Goal: Transaction & Acquisition: Purchase product/service

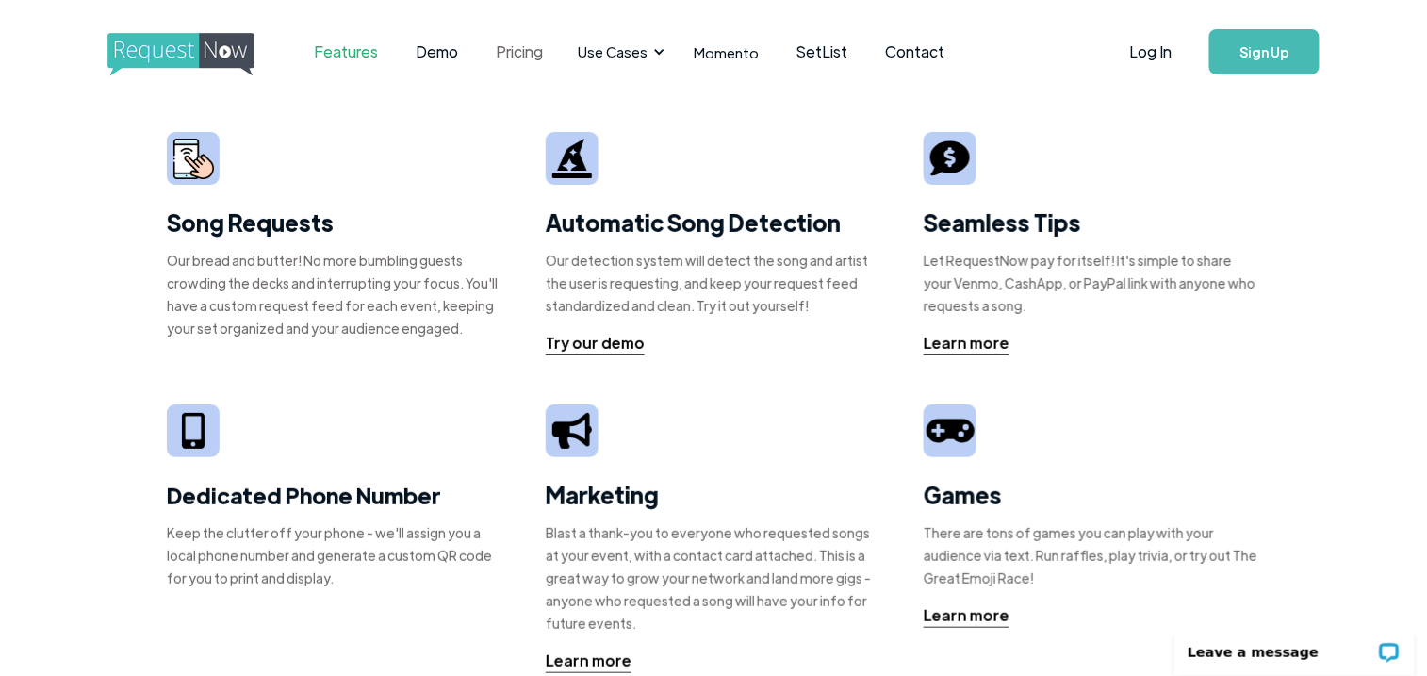
click at [508, 53] on link "Pricing" at bounding box center [520, 52] width 85 height 58
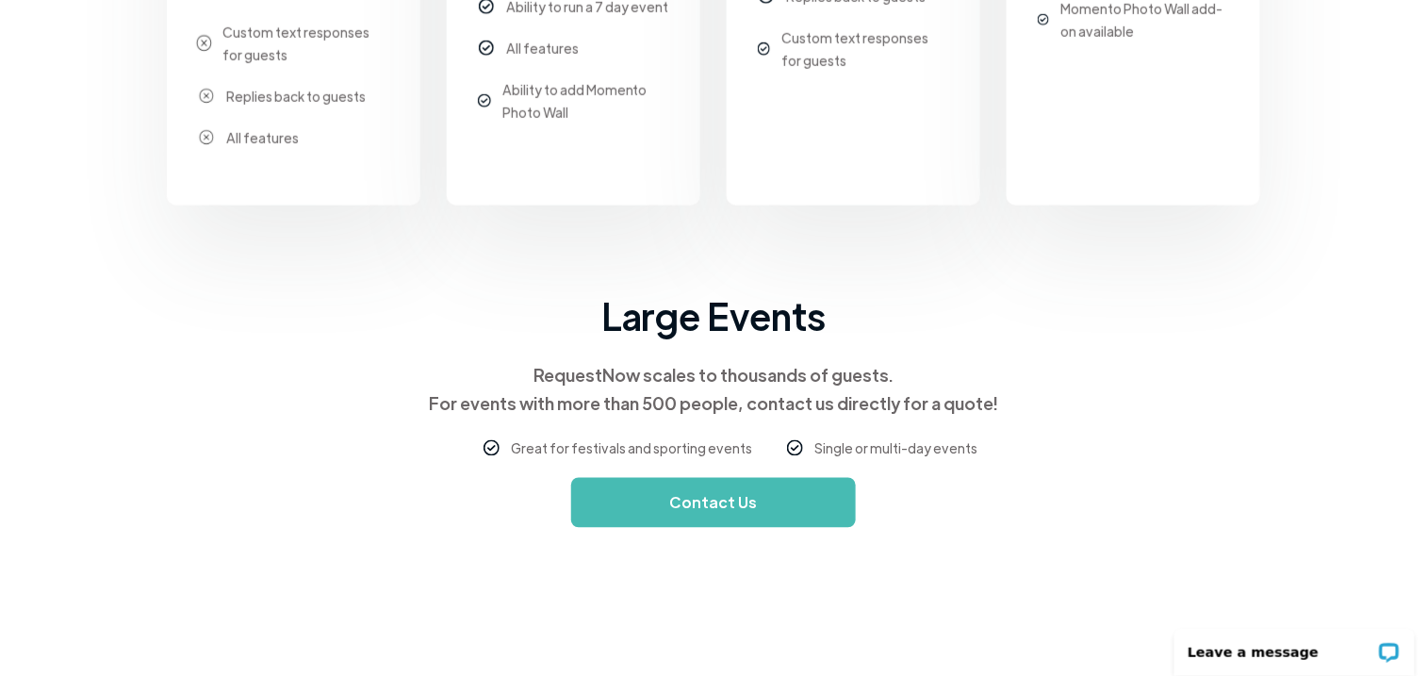
scroll to position [1037, 0]
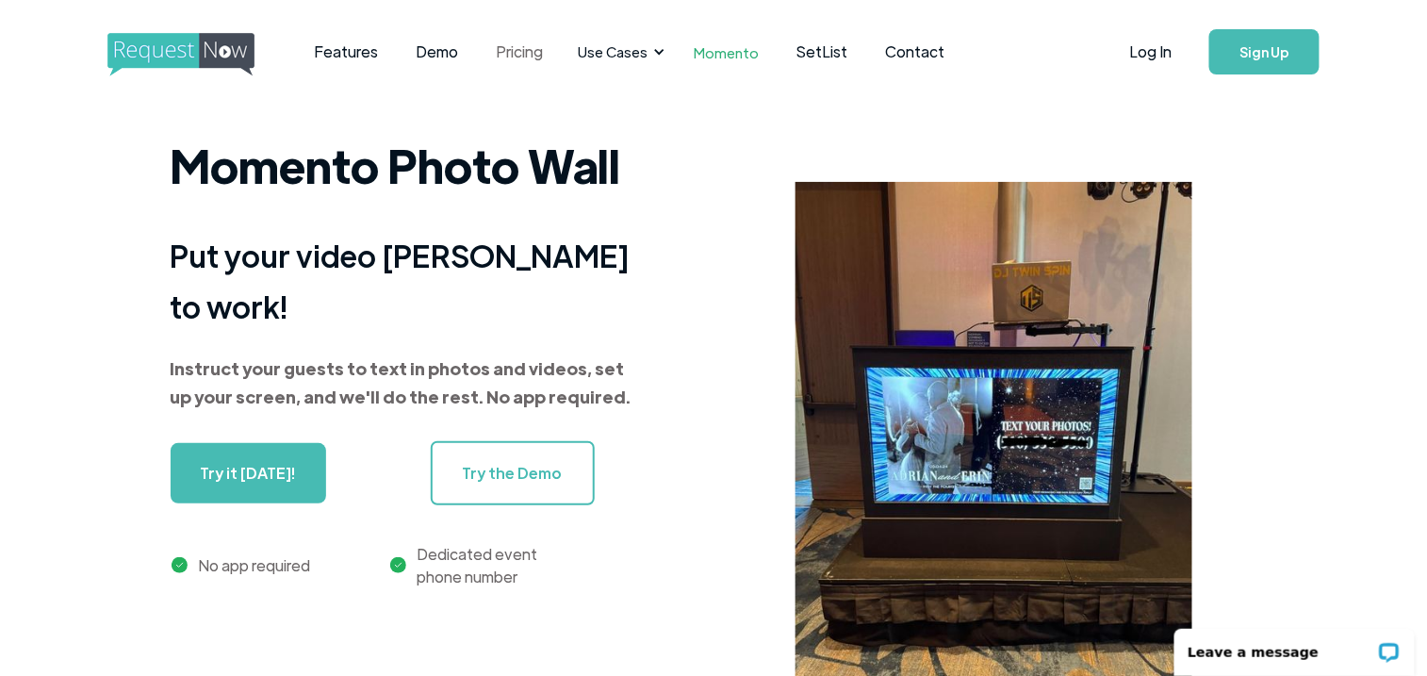
click at [511, 44] on link "Pricing" at bounding box center [520, 52] width 85 height 58
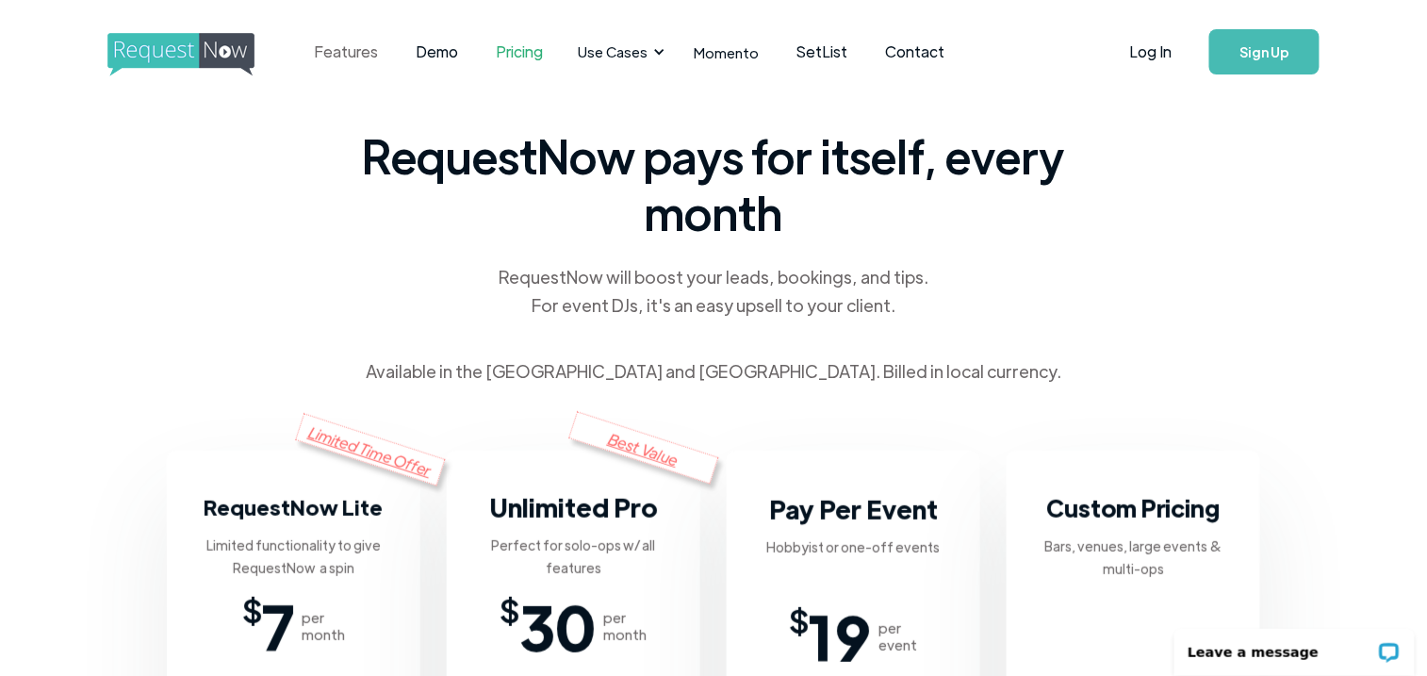
click at [352, 50] on link "Features" at bounding box center [347, 52] width 102 height 58
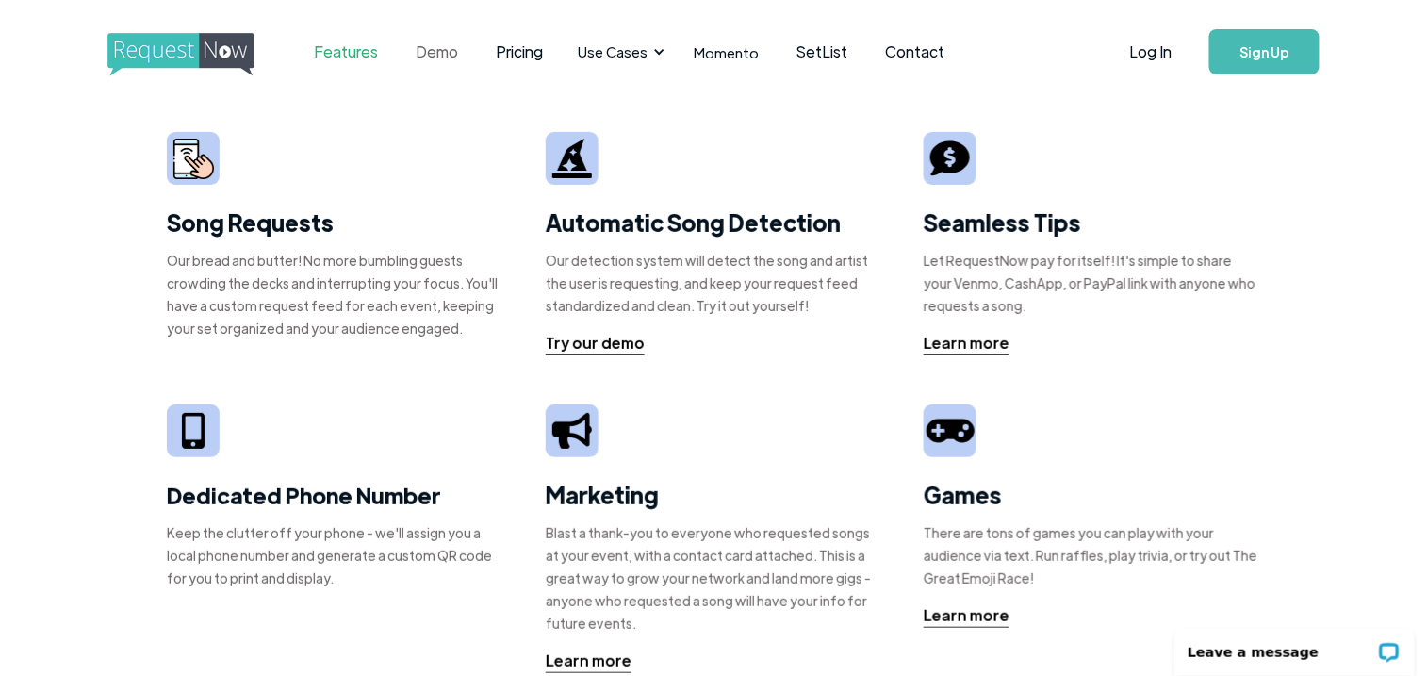
click at [431, 49] on link "Demo" at bounding box center [438, 52] width 80 height 58
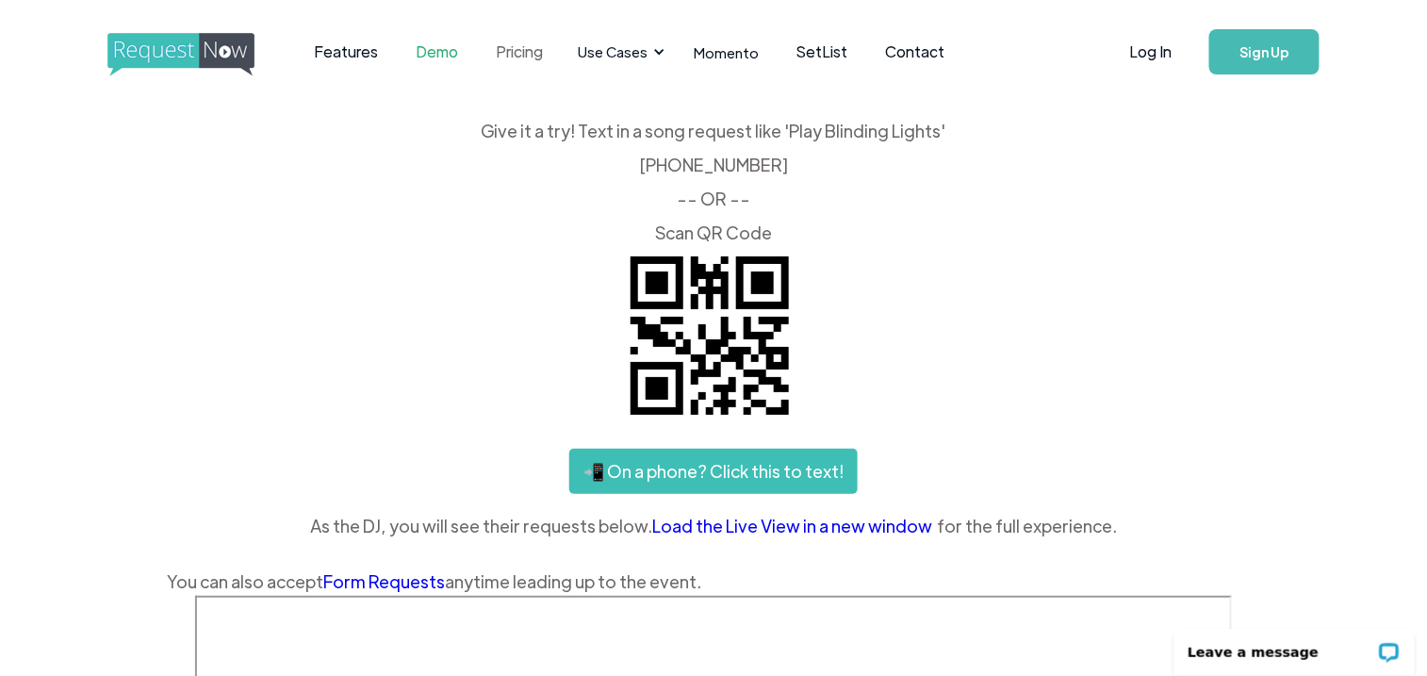
click at [525, 56] on link "Pricing" at bounding box center [520, 52] width 85 height 58
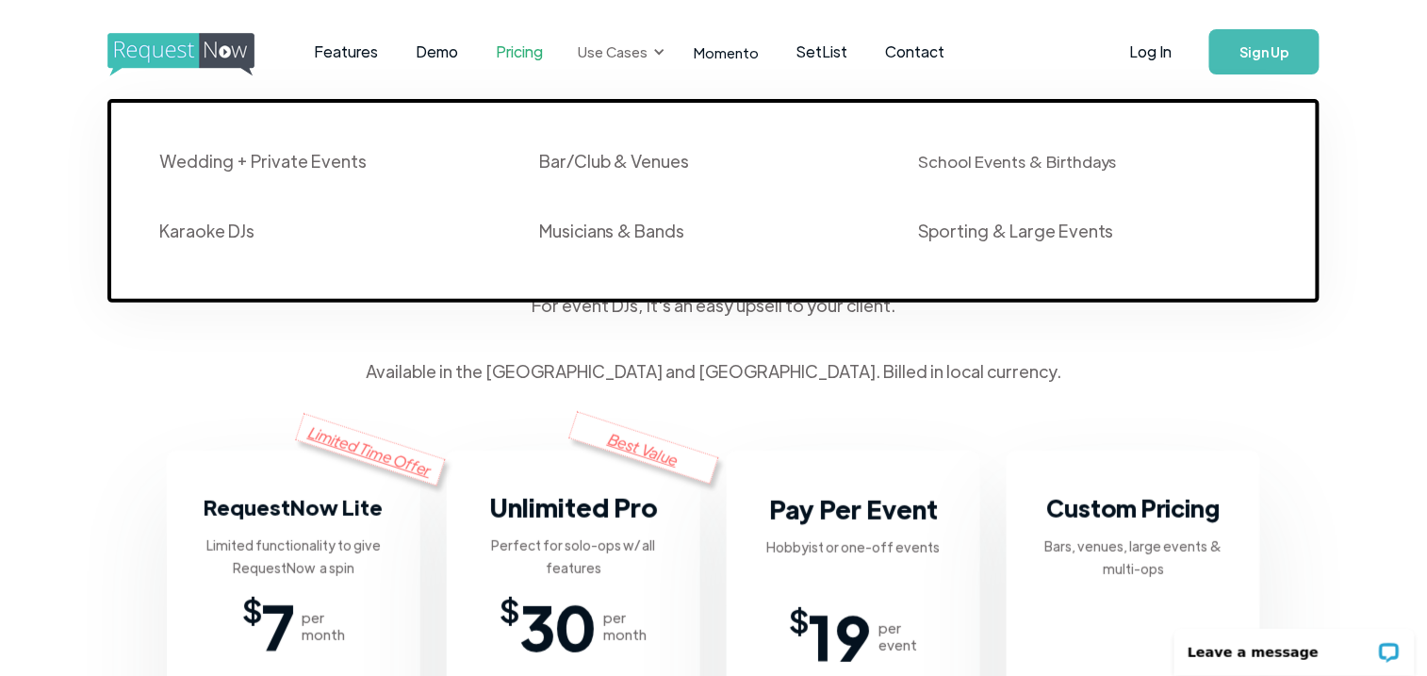
click at [653, 54] on div at bounding box center [659, 51] width 13 height 13
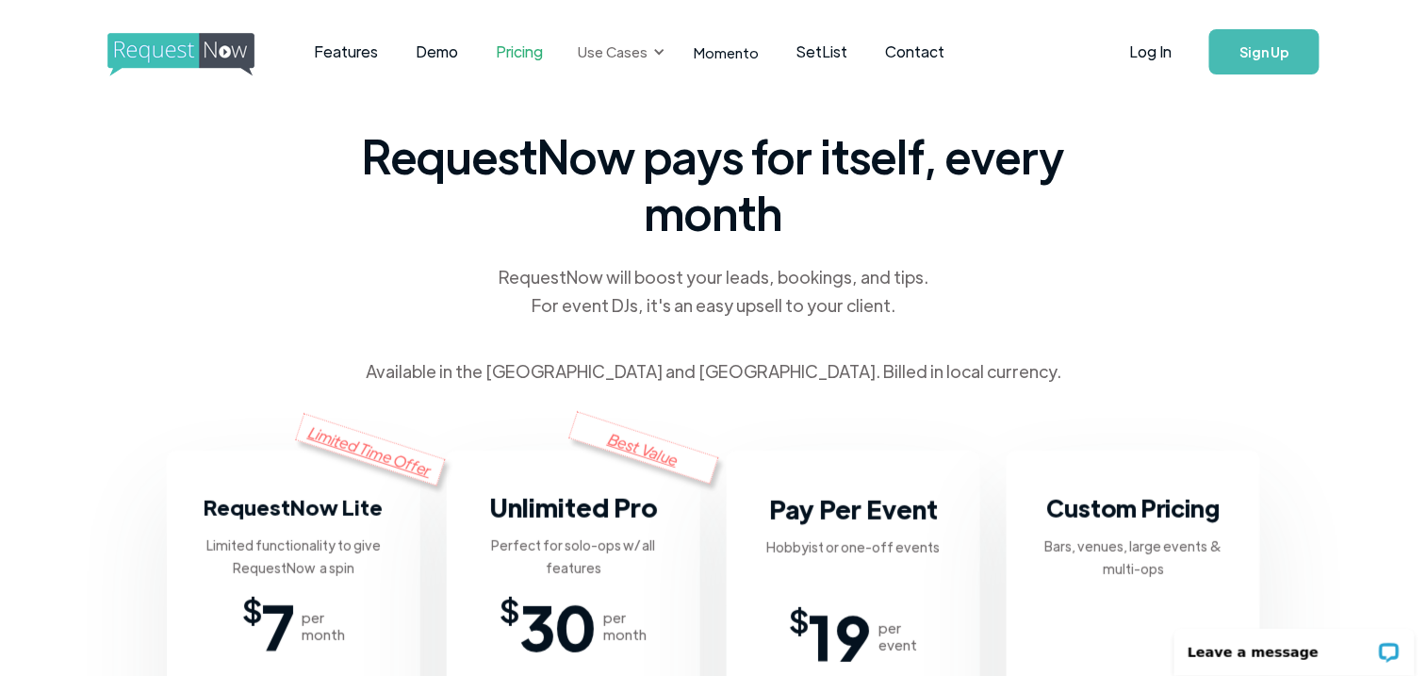
click at [653, 54] on div at bounding box center [659, 51] width 13 height 13
click at [723, 49] on link "Momento" at bounding box center [727, 53] width 103 height 56
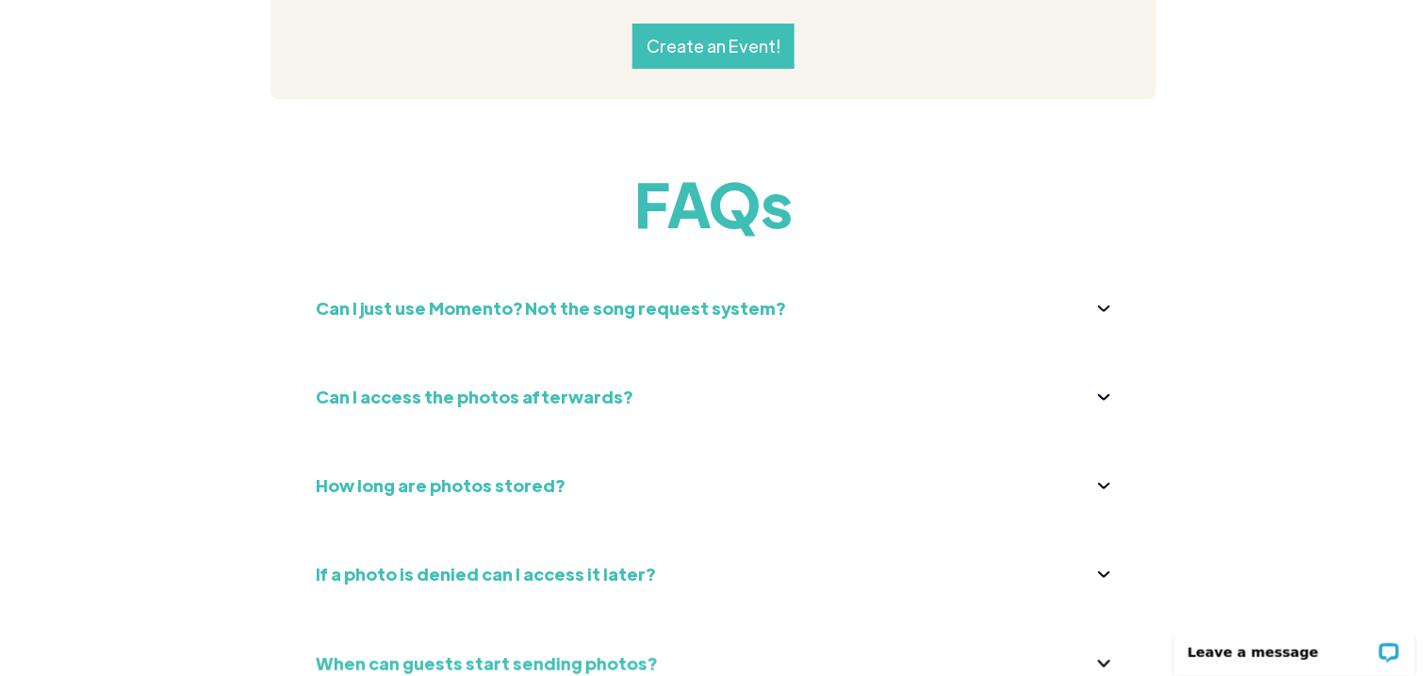
scroll to position [6975, 0]
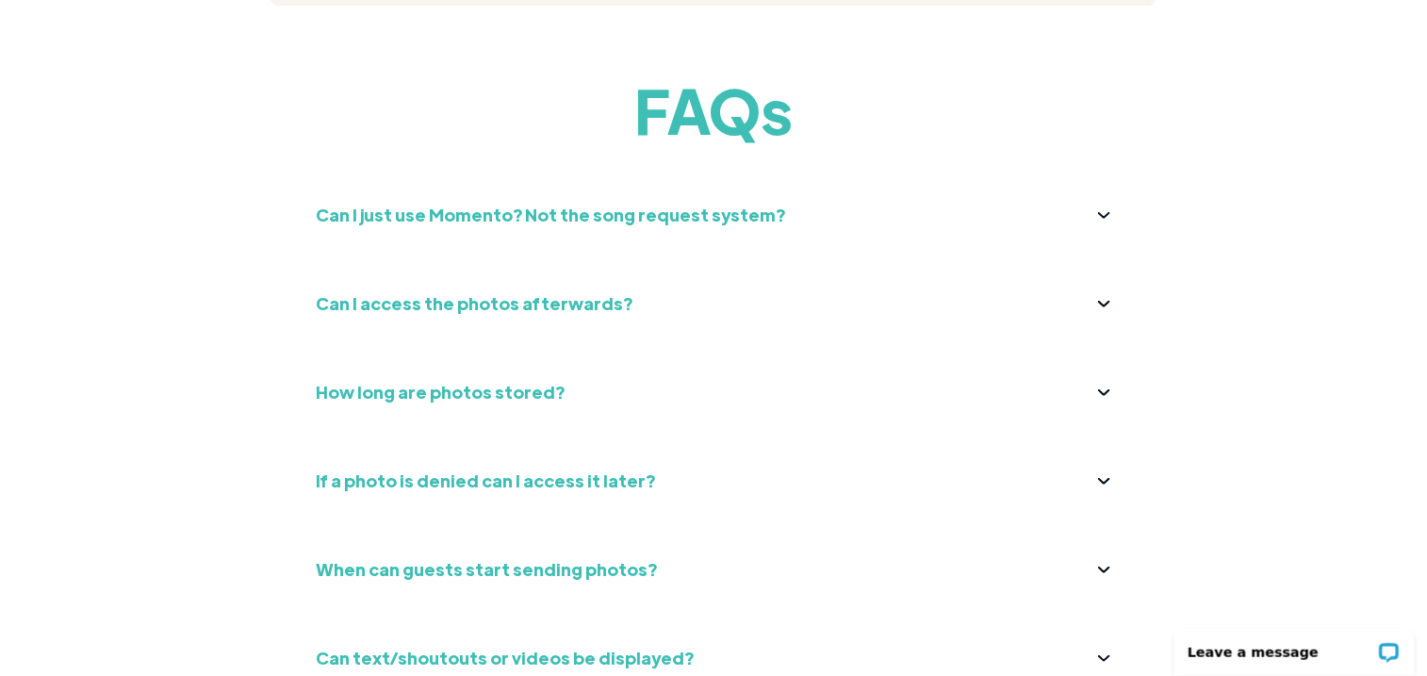
click at [1098, 200] on div "Can I just use Momento? Not the song request system?" at bounding box center [714, 215] width 796 height 30
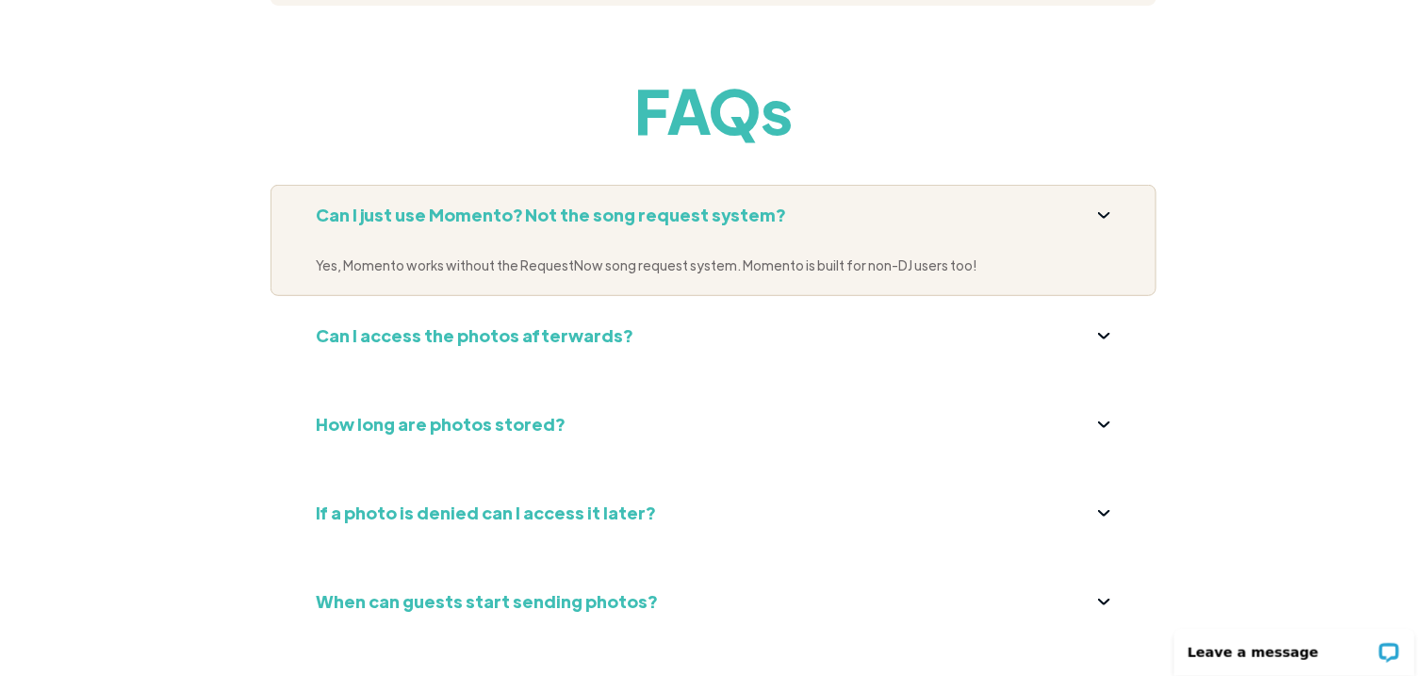
scroll to position [7070, 0]
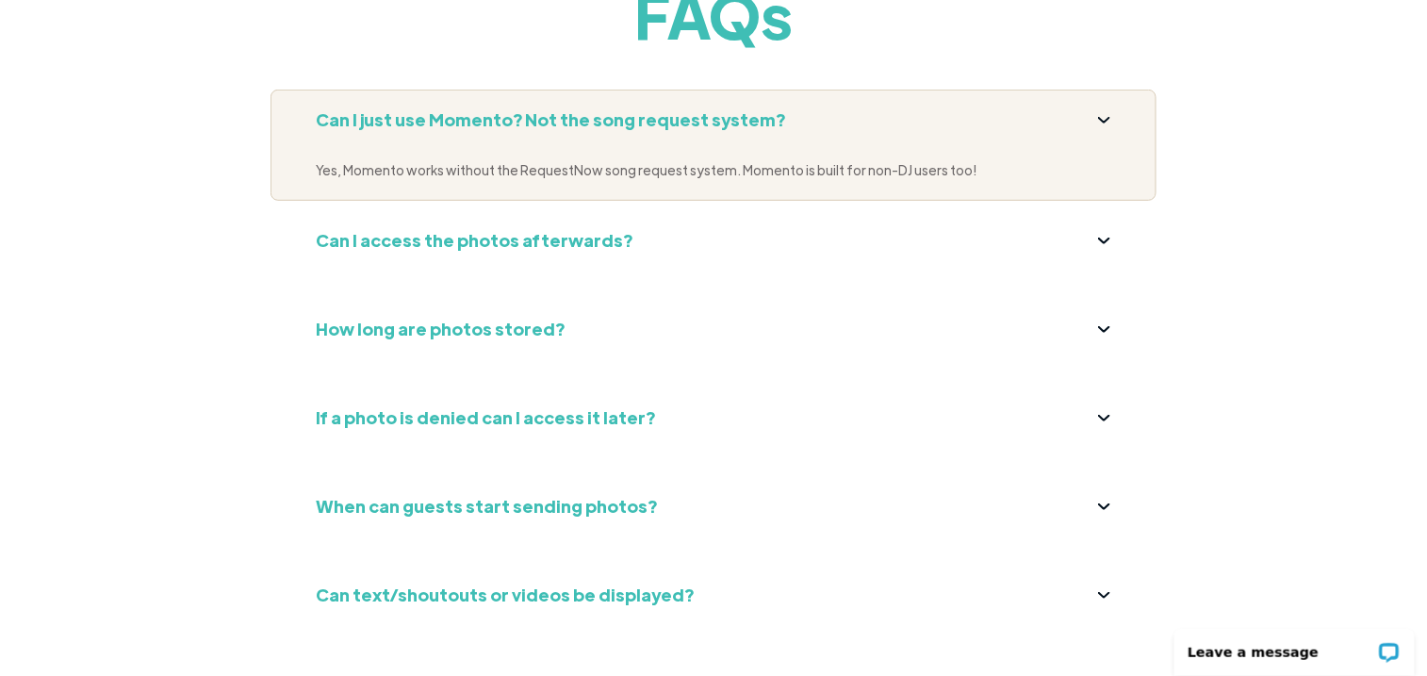
click at [1114, 299] on div "How long are photos stored? We will store all photos for 3 months. If you want …" at bounding box center [714, 338] width 886 height 79
click at [1109, 314] on div "How long are photos stored?" at bounding box center [714, 329] width 796 height 30
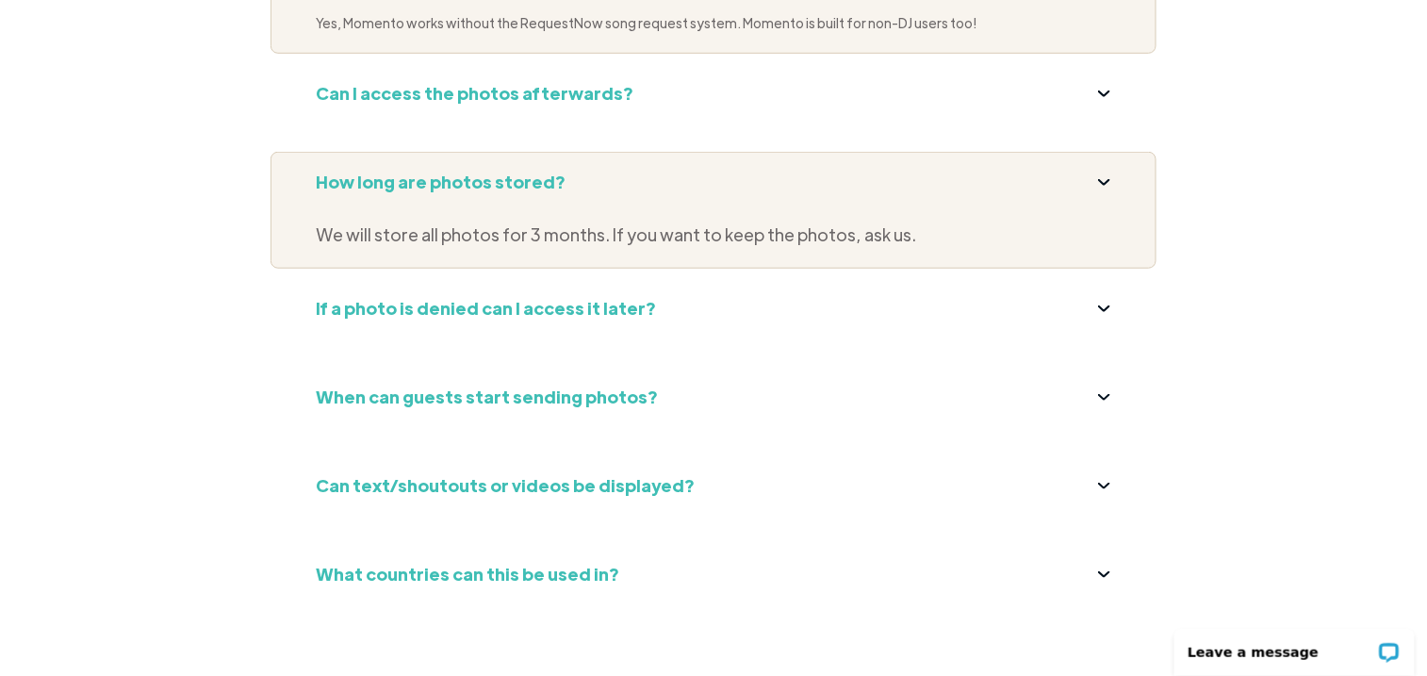
scroll to position [7259, 0]
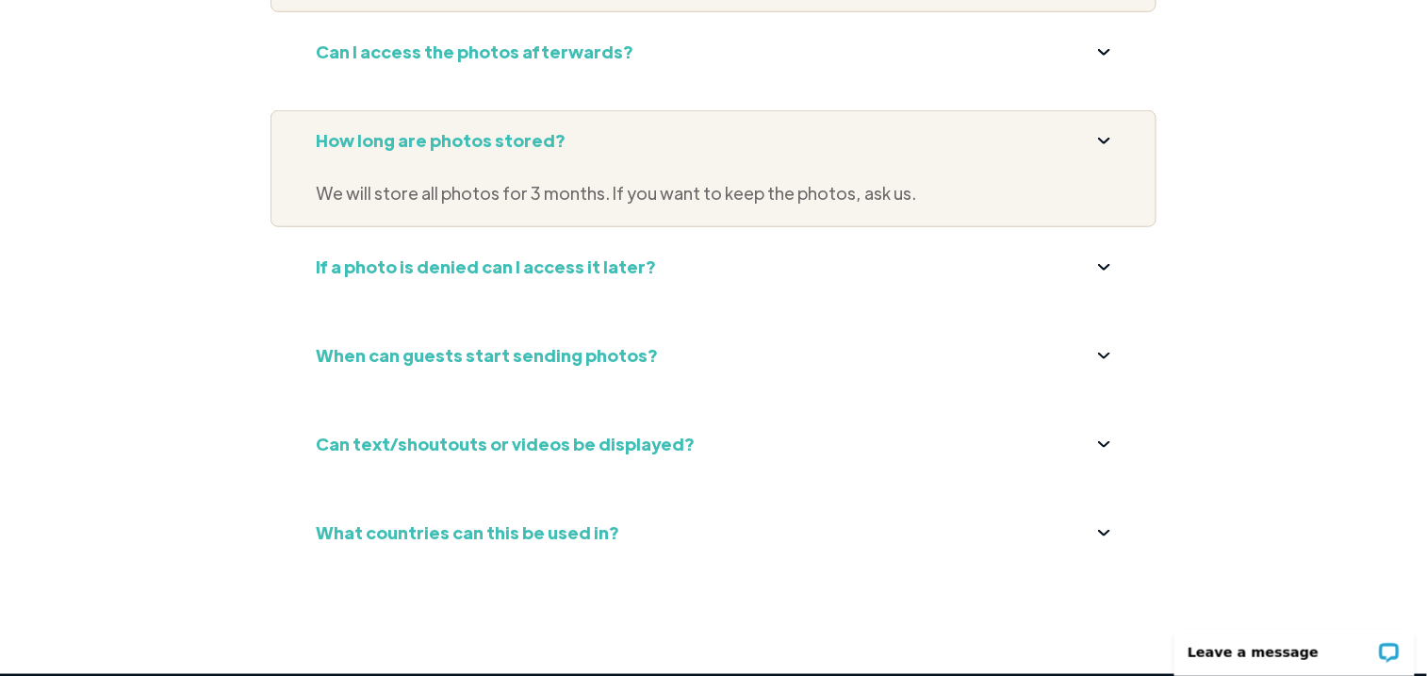
click at [1096, 340] on div "When can guests start sending photos?" at bounding box center [714, 355] width 796 height 30
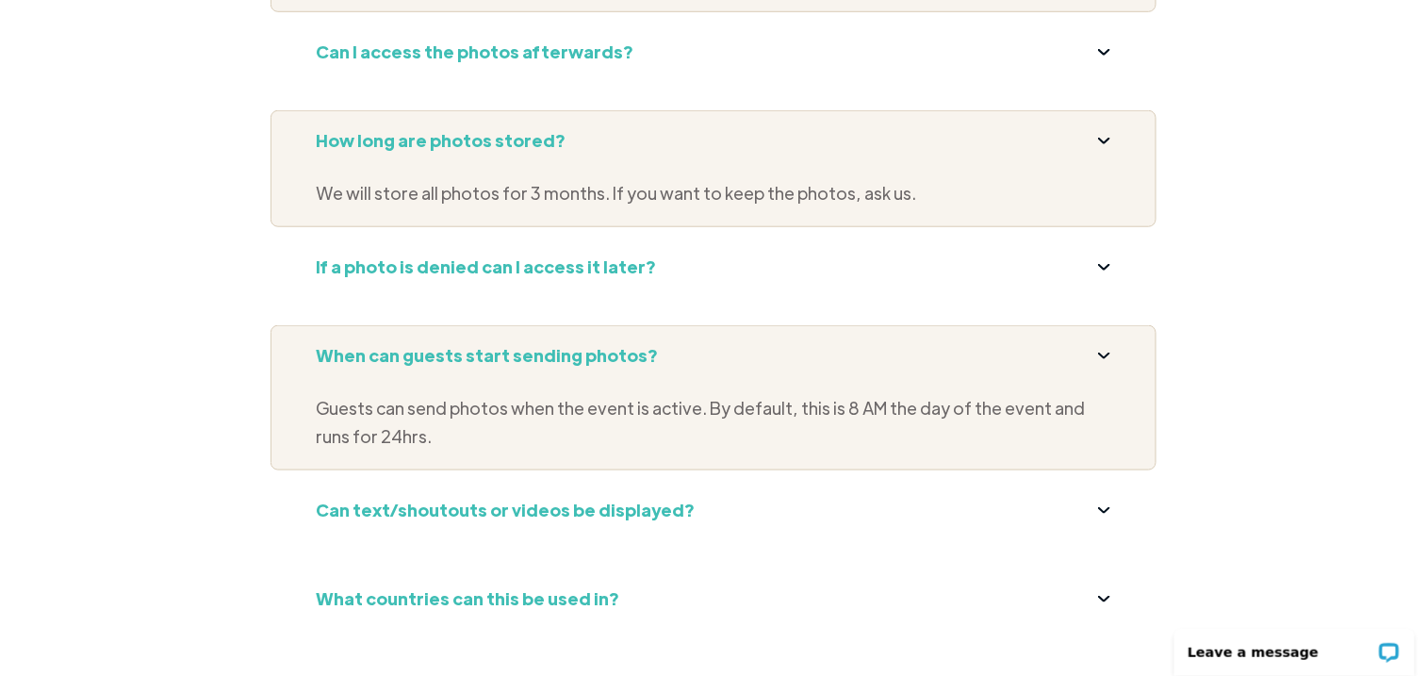
click at [1107, 340] on div "When can guests start sending photos?" at bounding box center [714, 355] width 796 height 30
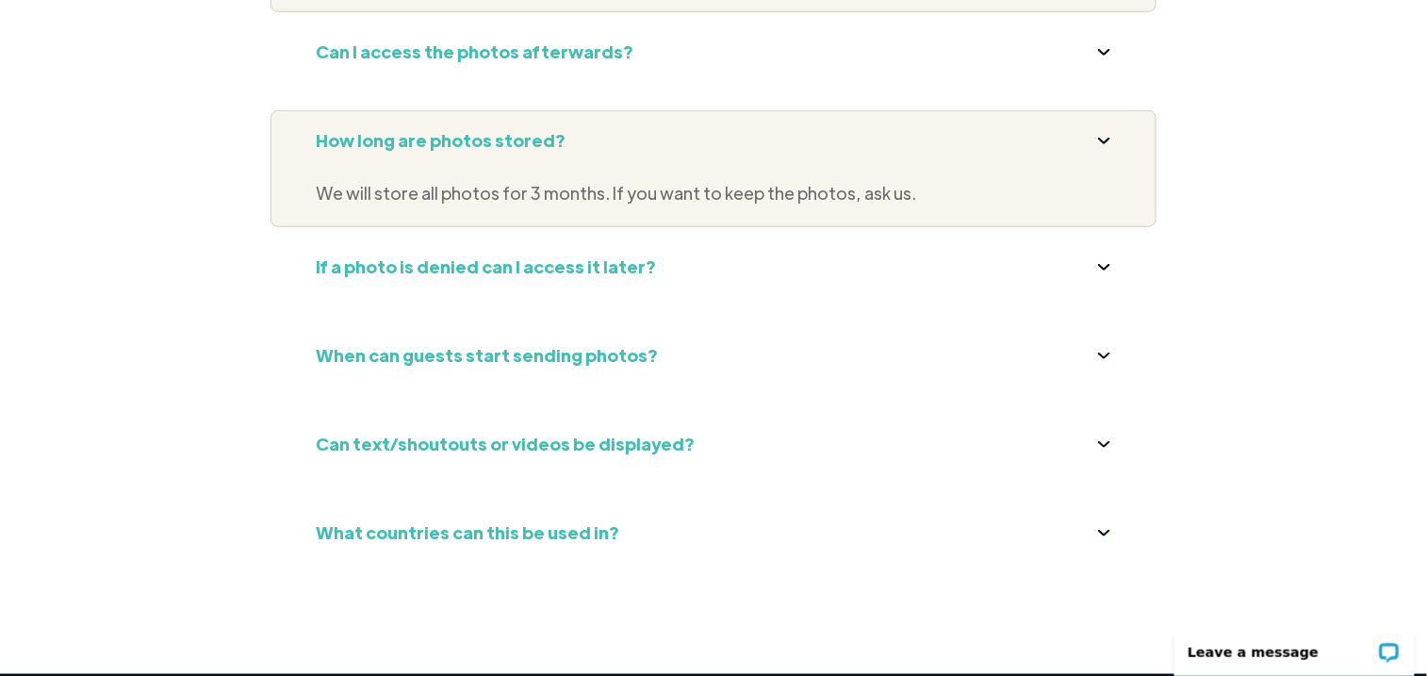
click at [1106, 441] on img at bounding box center [1104, 444] width 12 height 7
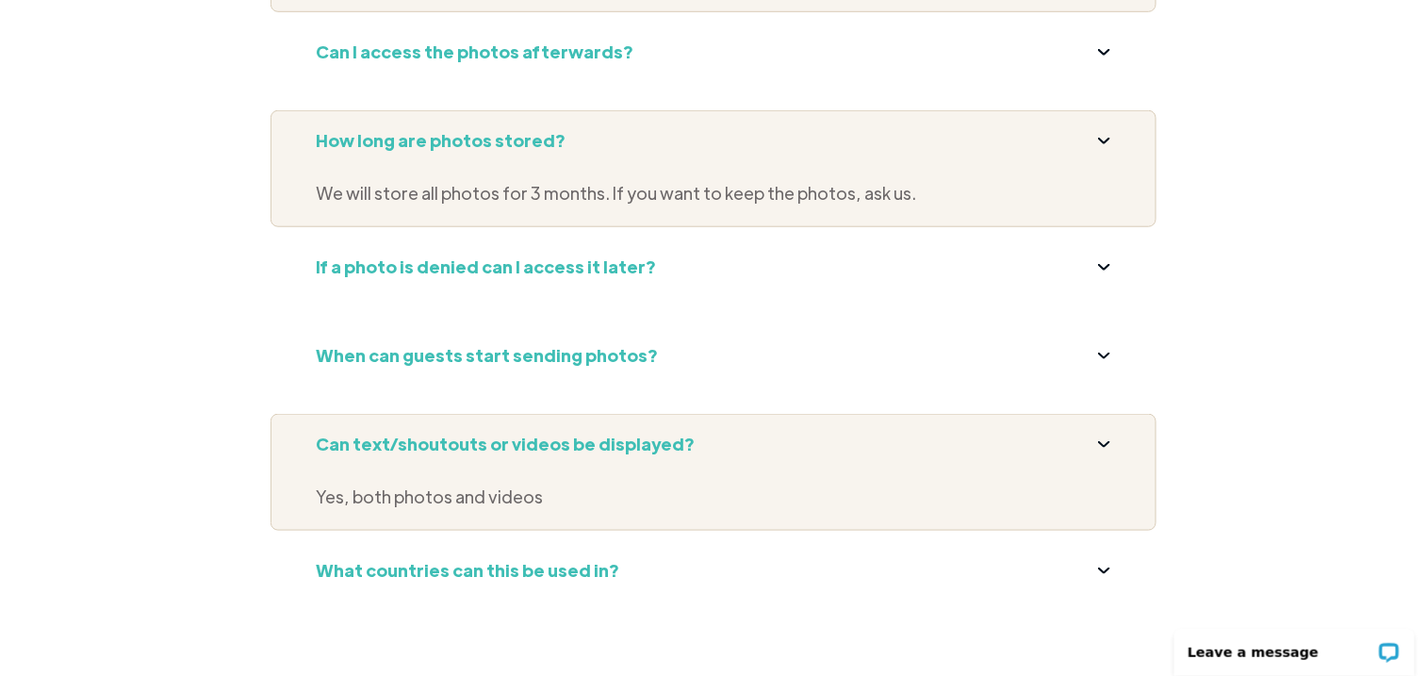
click at [1105, 441] on img at bounding box center [1104, 444] width 12 height 7
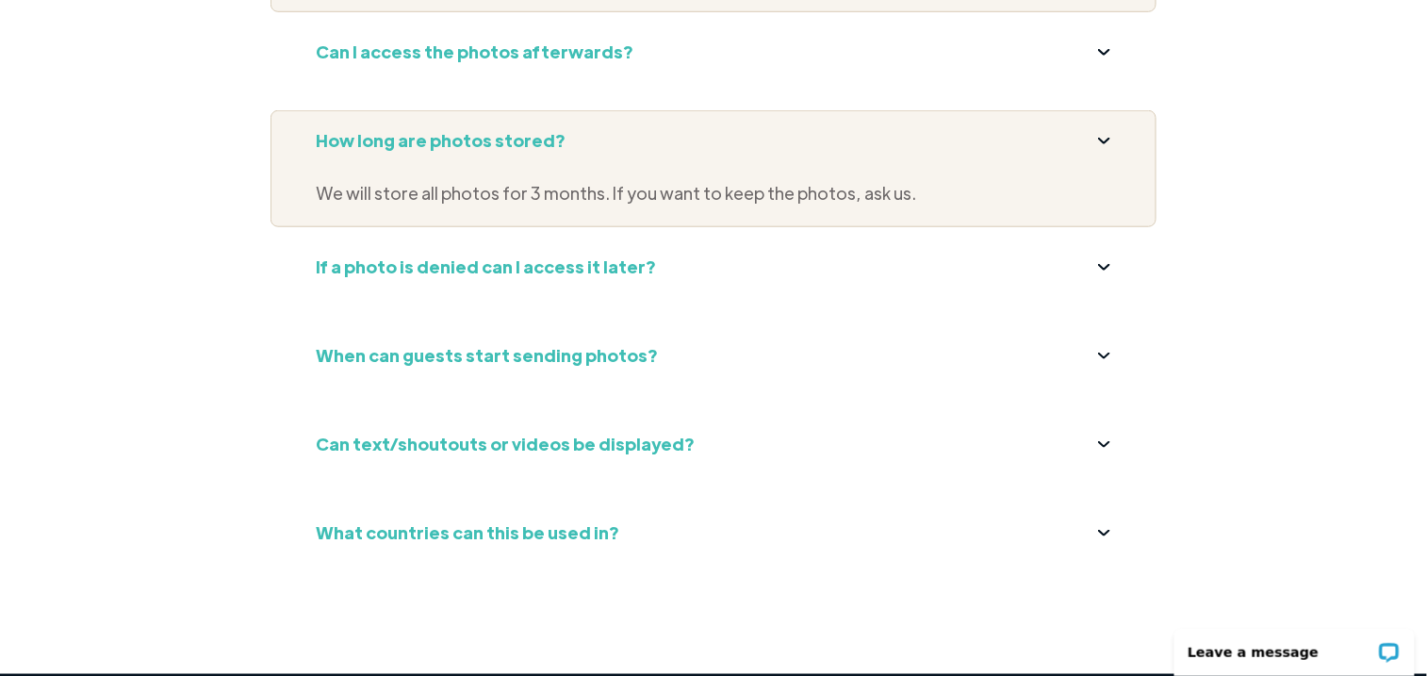
click at [1107, 518] on div "What countries can this be used in?" at bounding box center [714, 533] width 796 height 30
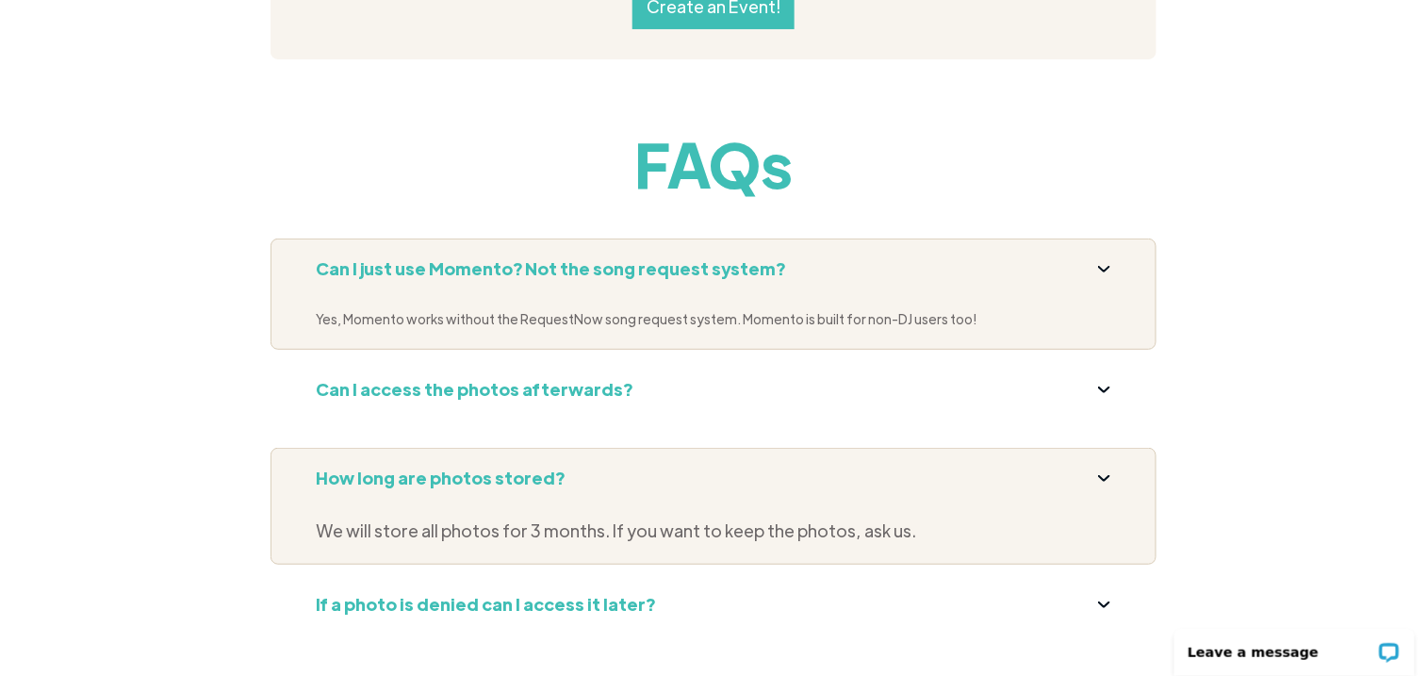
scroll to position [6882, 0]
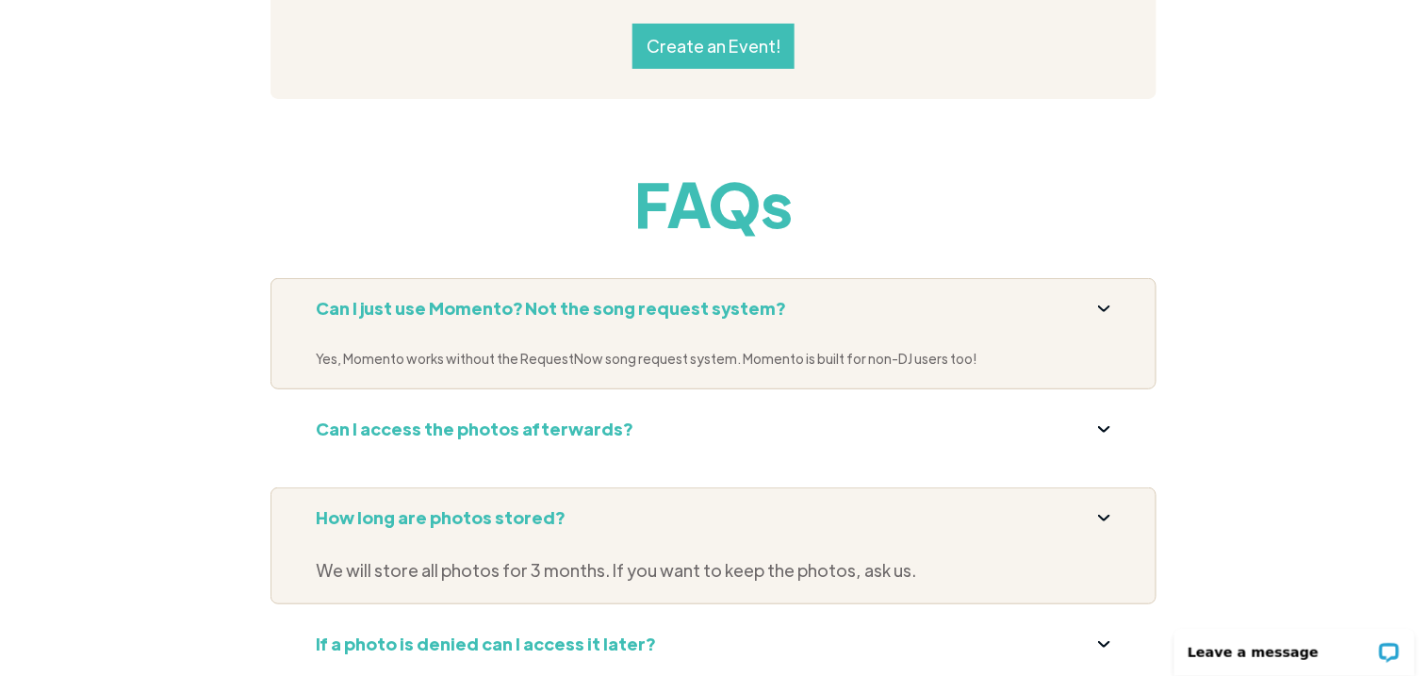
click at [1108, 414] on div "Can I access the photos afterwards?" at bounding box center [714, 429] width 796 height 30
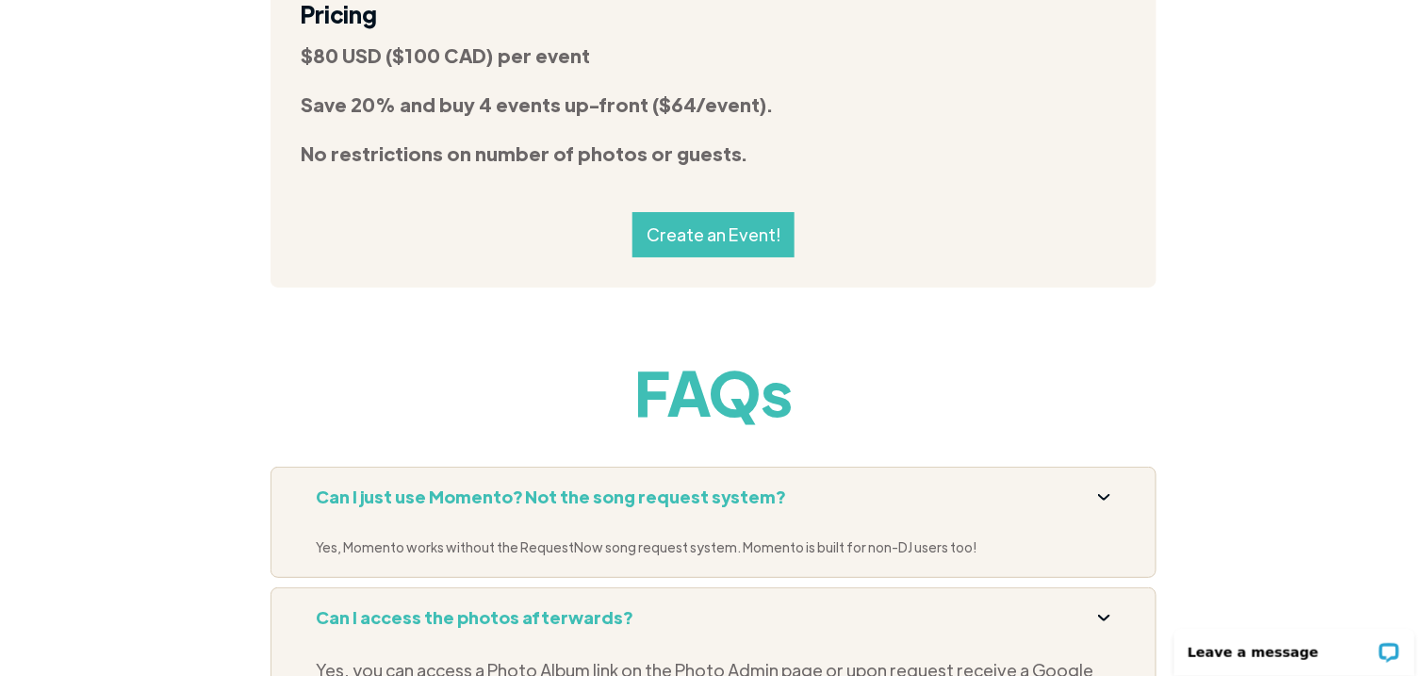
scroll to position [6693, 0]
click at [1080, 482] on div "Can I just use Momento? Not the song request system?" at bounding box center [714, 497] width 796 height 30
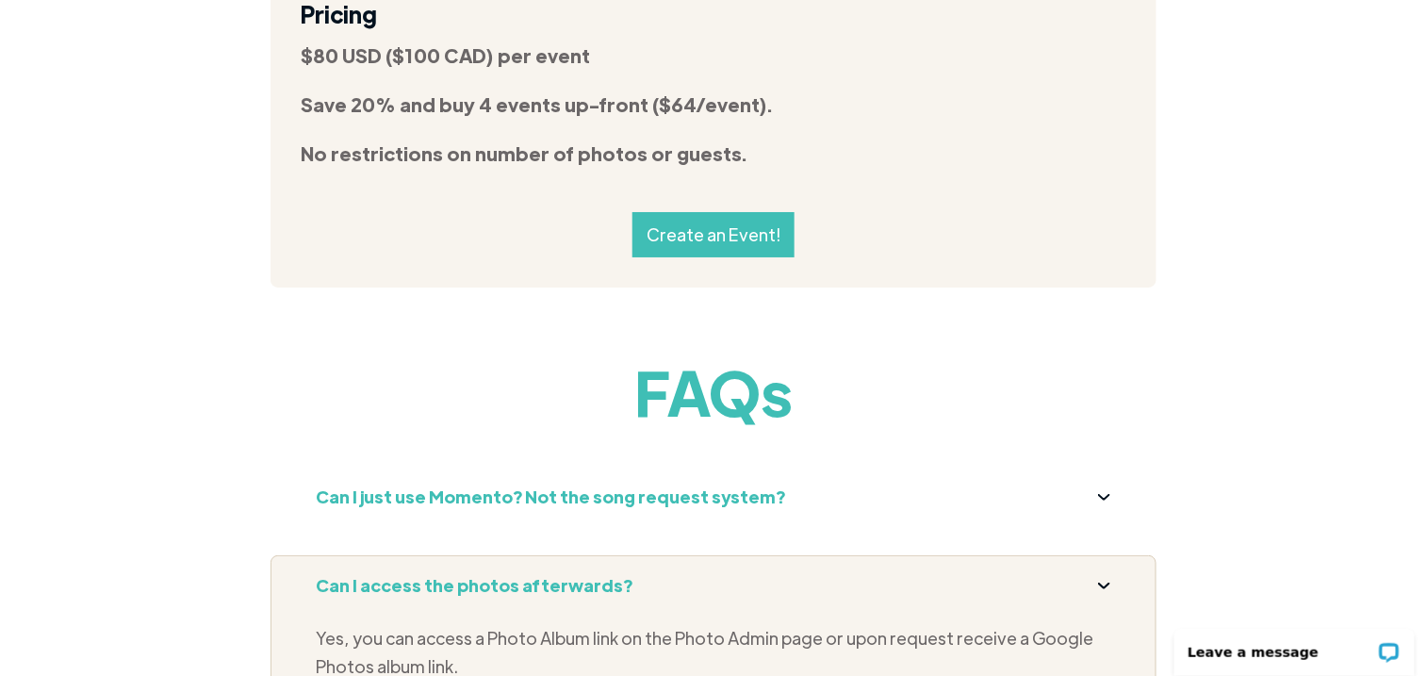
click at [1111, 570] on div "Can I access the photos afterwards?" at bounding box center [714, 585] width 796 height 30
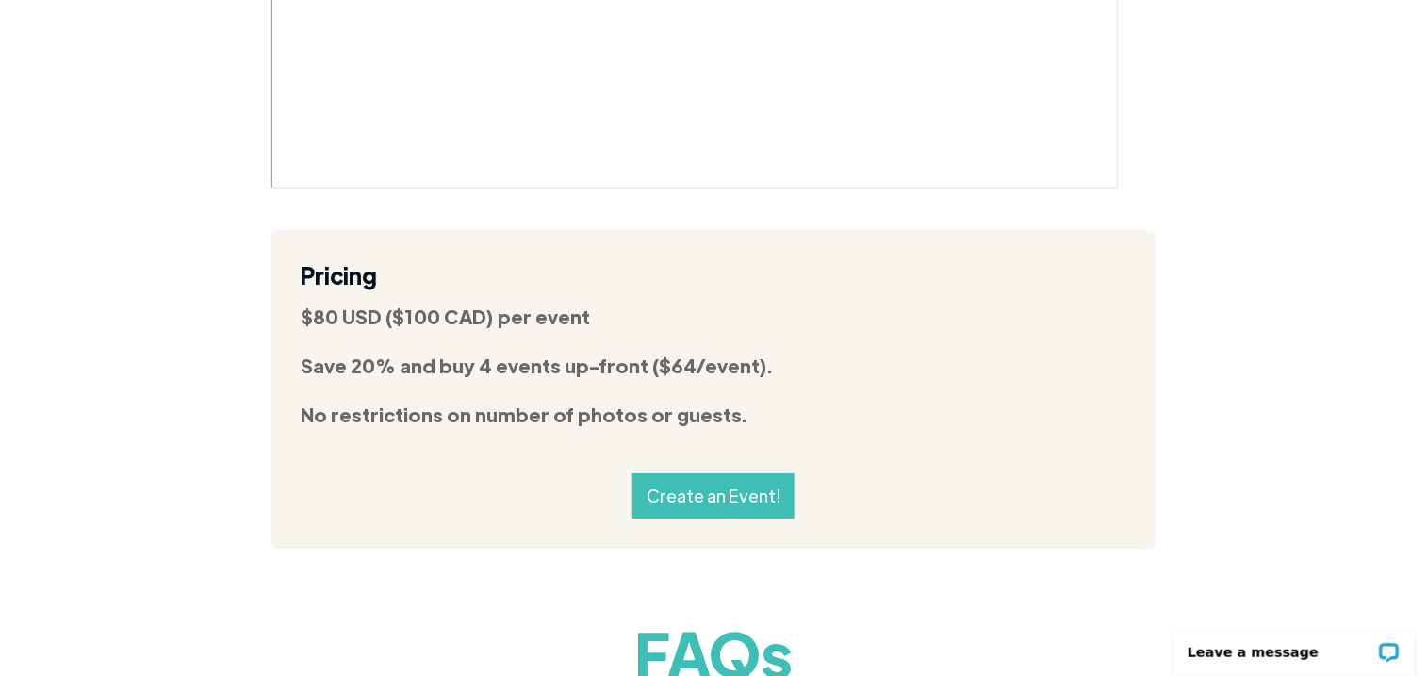
scroll to position [6410, 0]
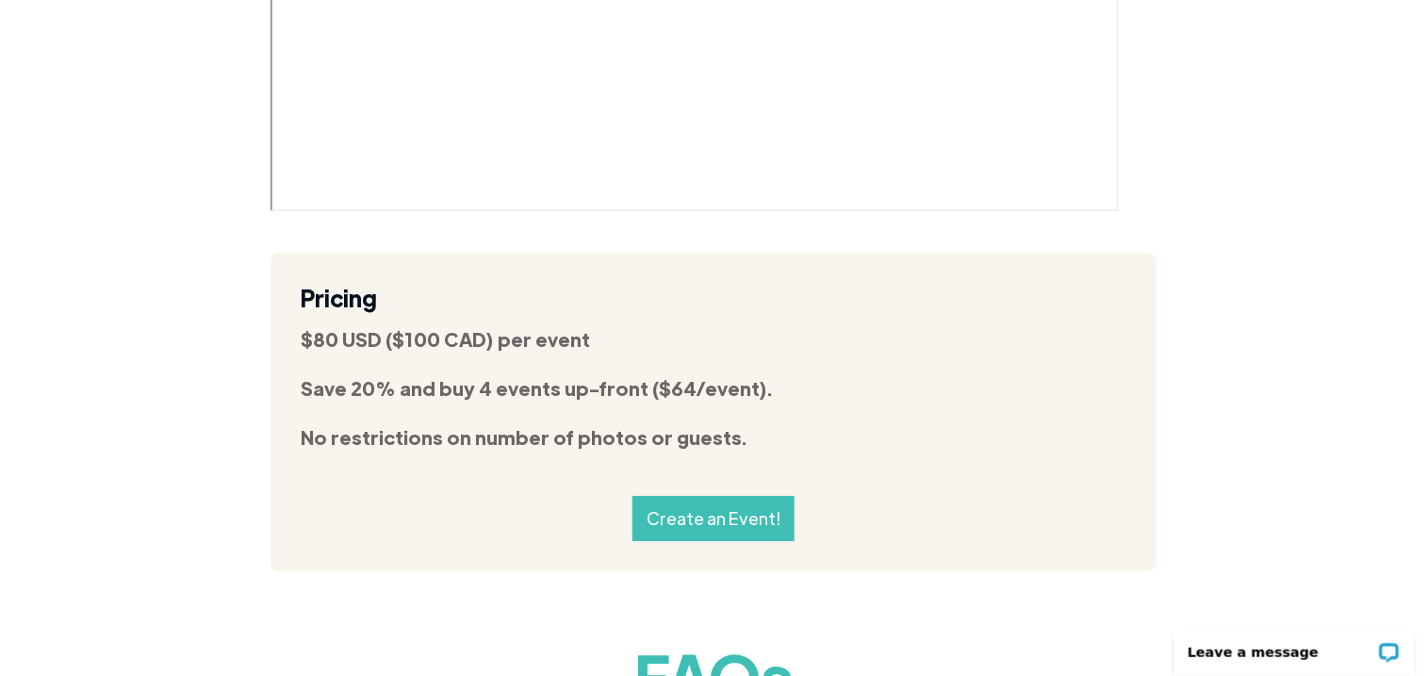
drag, startPoint x: 1115, startPoint y: 287, endPoint x: 346, endPoint y: 430, distance: 782.5
click at [346, 430] on div "Pricing $80 USD ($100 CAD) per event Save 20% and buy 4 events up-front ($64/ev…" at bounding box center [714, 389] width 826 height 213
click at [674, 496] on link "Create an Event!" at bounding box center [714, 518] width 162 height 45
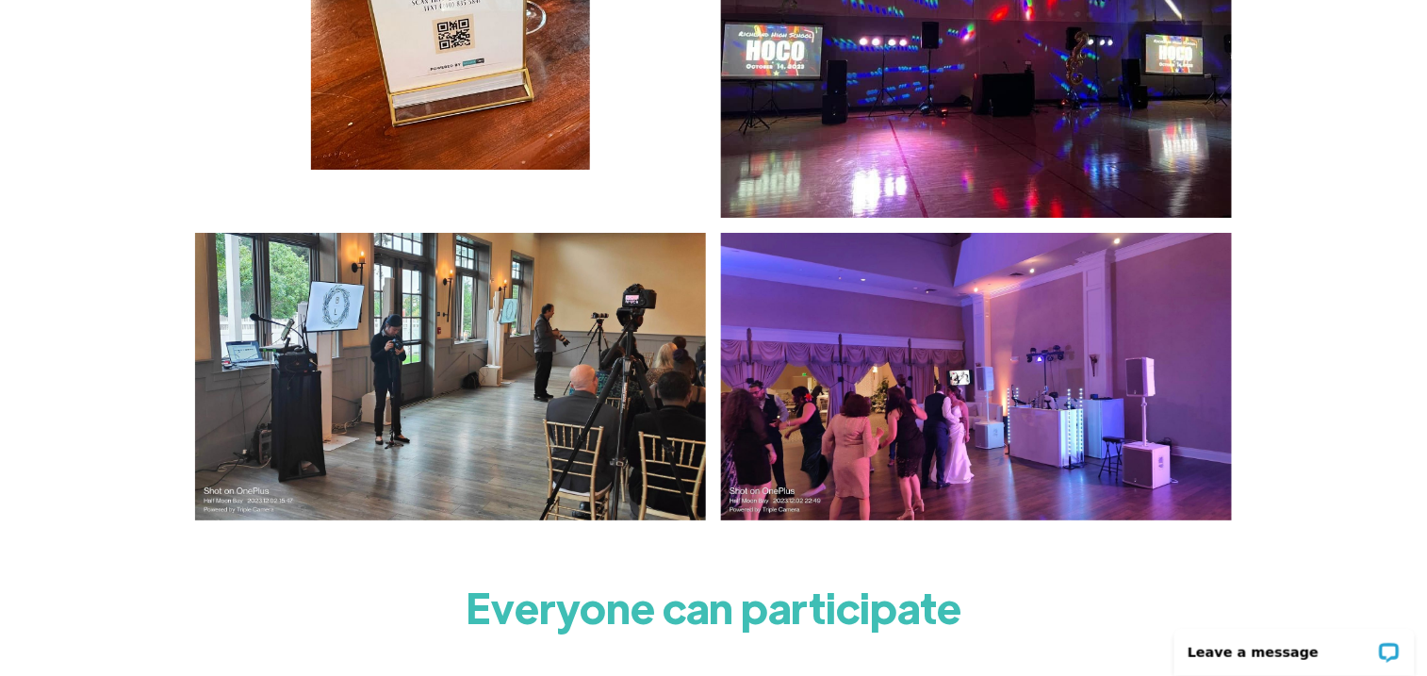
scroll to position [4305, 0]
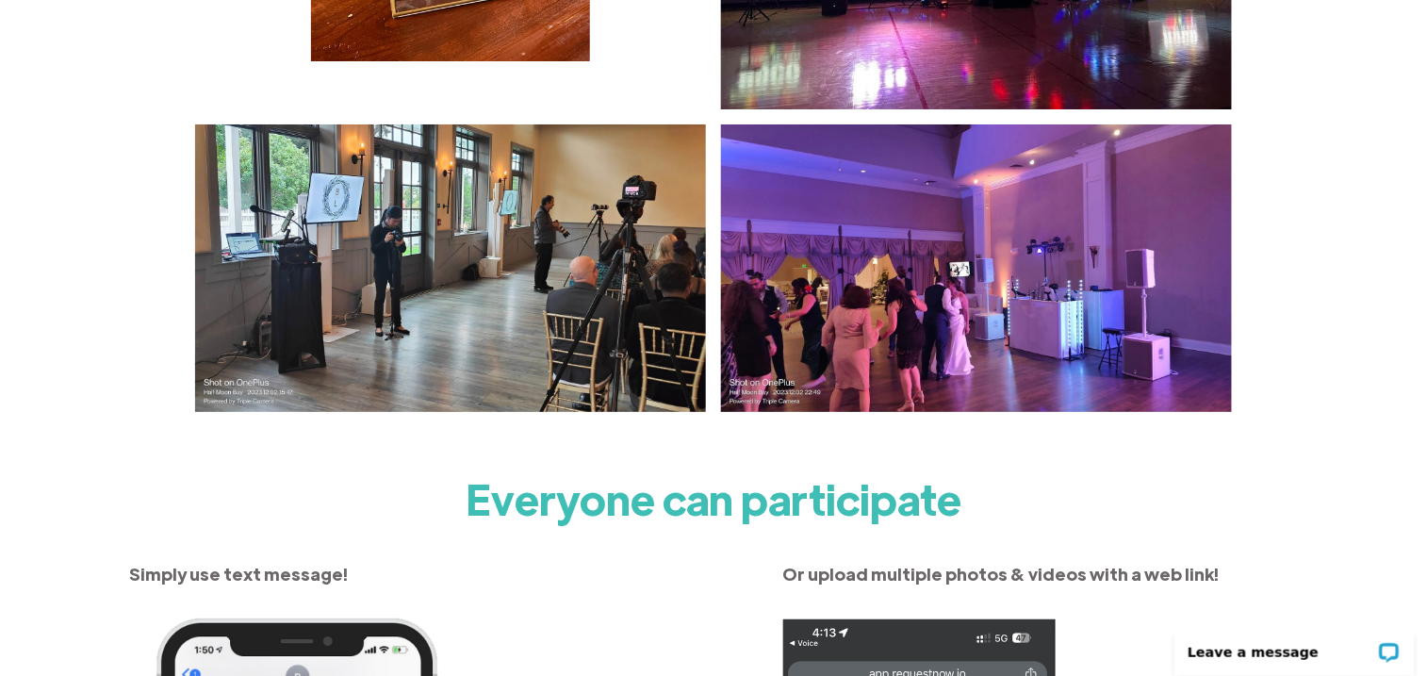
scroll to position [4494, 0]
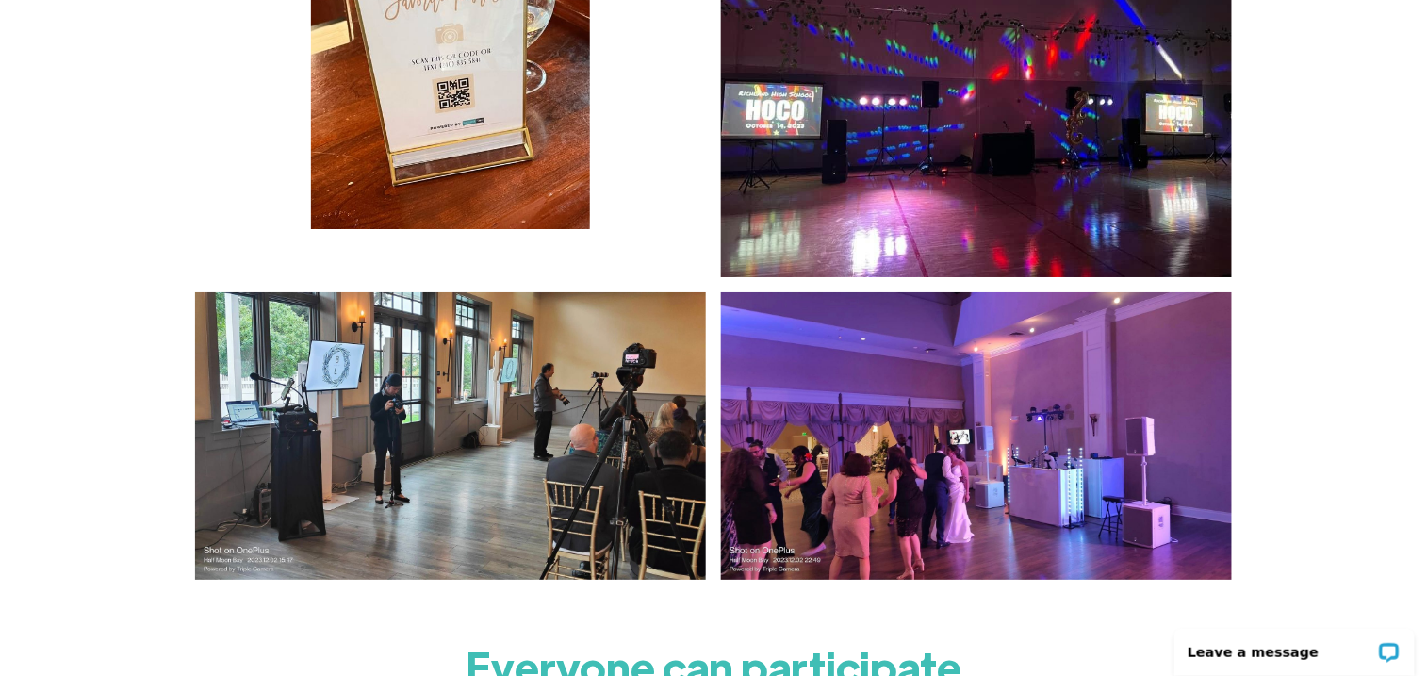
scroll to position [4305, 0]
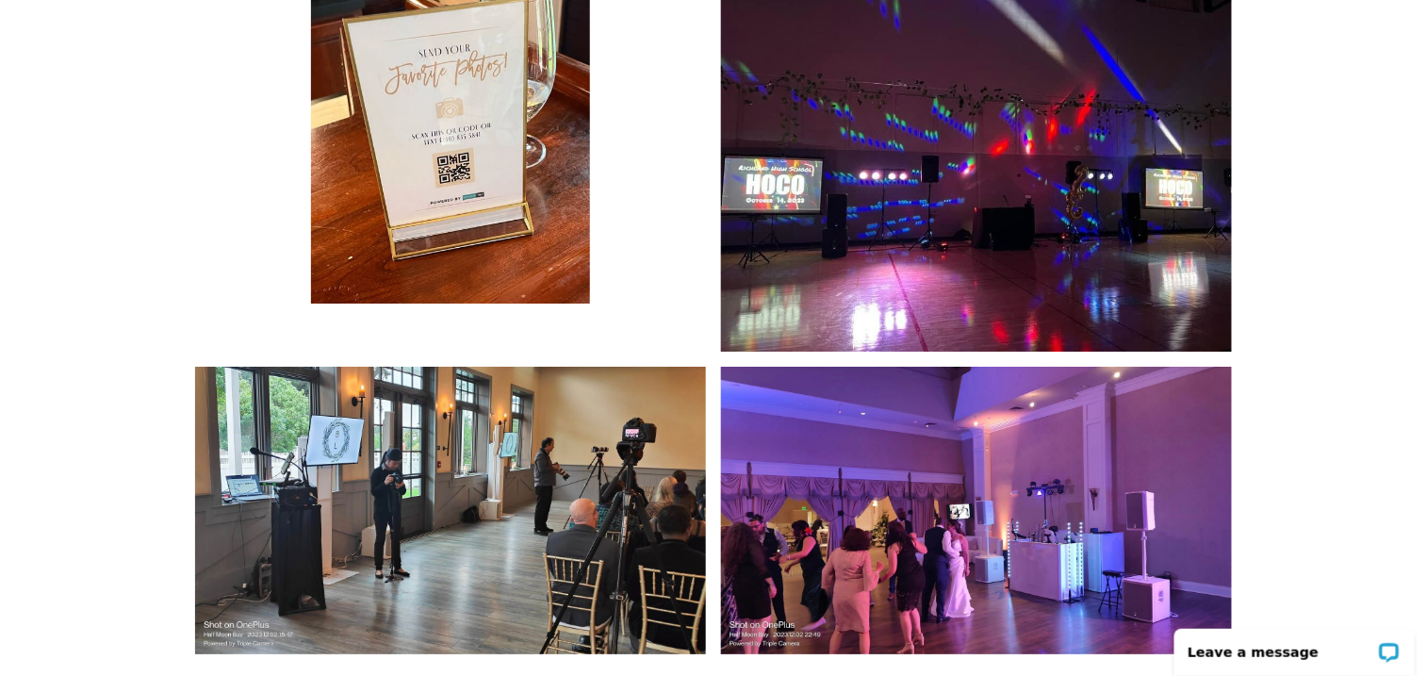
scroll to position [4156, 0]
